Goal: Information Seeking & Learning: Learn about a topic

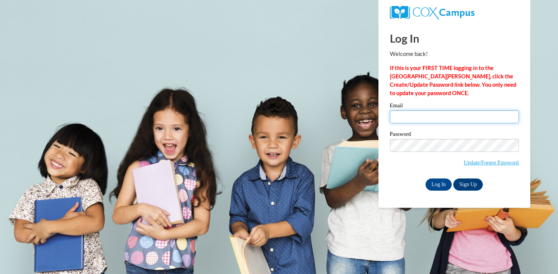
type input "prumpf@mtsd.k12.wi.us"
click at [497, 117] on input "prumpf@mtsd.k12.wi.us" at bounding box center [454, 116] width 129 height 13
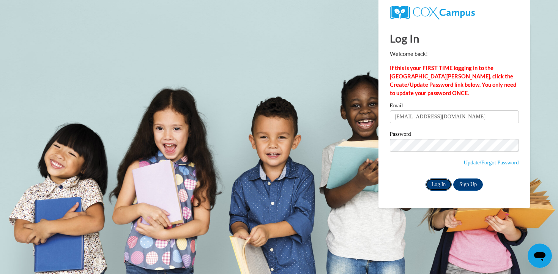
click at [436, 183] on input "Log In" at bounding box center [439, 184] width 27 height 12
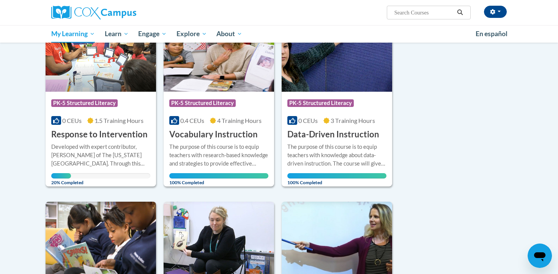
scroll to position [125, 0]
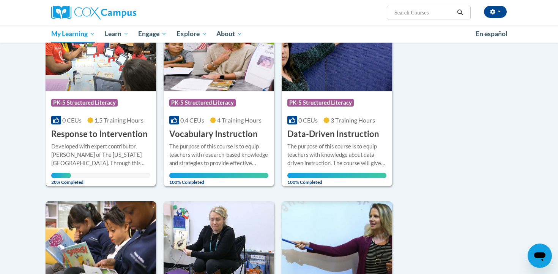
click at [125, 144] on div "Developed with expert contributor, [PERSON_NAME] of The [US_STATE][GEOGRAPHIC_D…" at bounding box center [100, 154] width 99 height 25
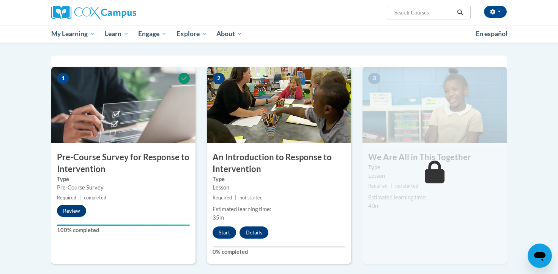
scroll to position [164, 0]
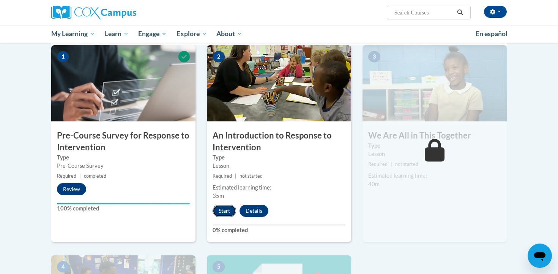
click at [216, 212] on button "Start" at bounding box center [225, 210] width 24 height 12
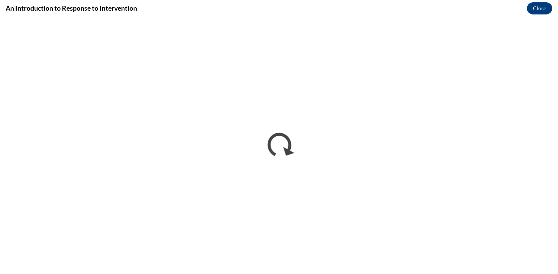
scroll to position [0, 0]
